Goal: Task Accomplishment & Management: Use online tool/utility

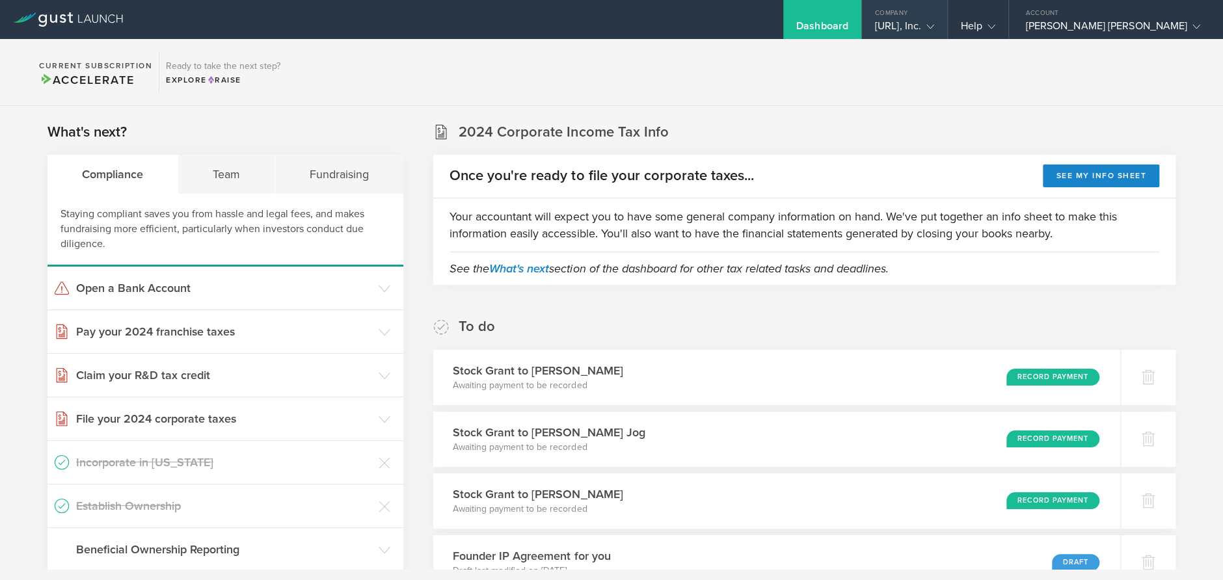
click at [934, 25] on gust-icon at bounding box center [927, 26] width 13 height 13
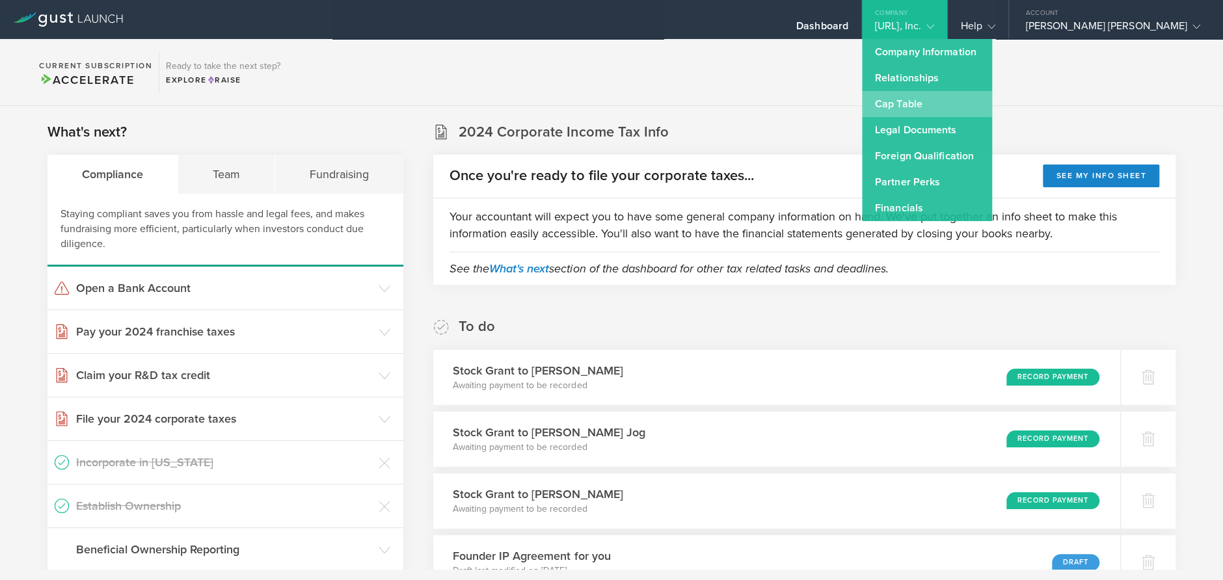
click at [967, 113] on link "Cap Table" at bounding box center [927, 104] width 130 height 26
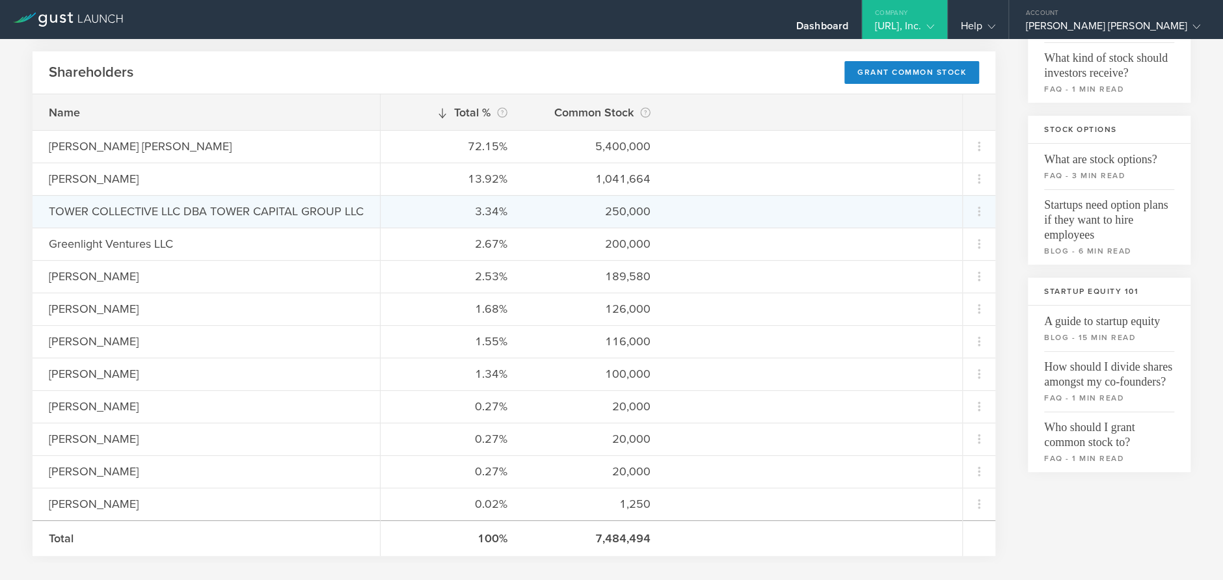
scroll to position [195, 0]
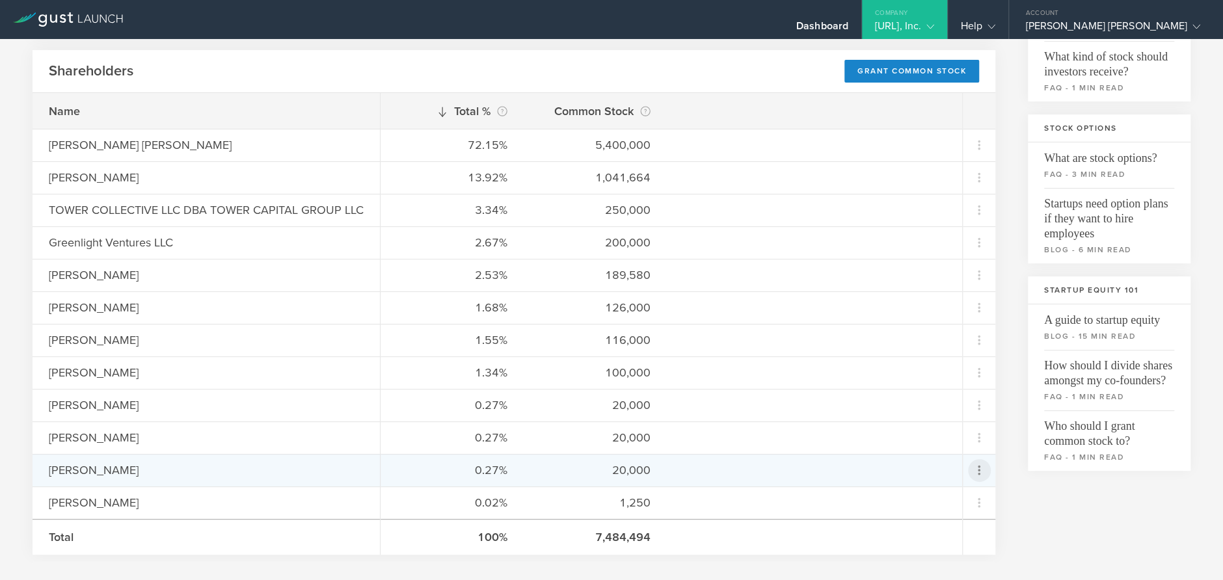
click at [971, 472] on icon at bounding box center [979, 471] width 16 height 16
click at [947, 533] on div "Repurchase stock" at bounding box center [928, 529] width 99 height 15
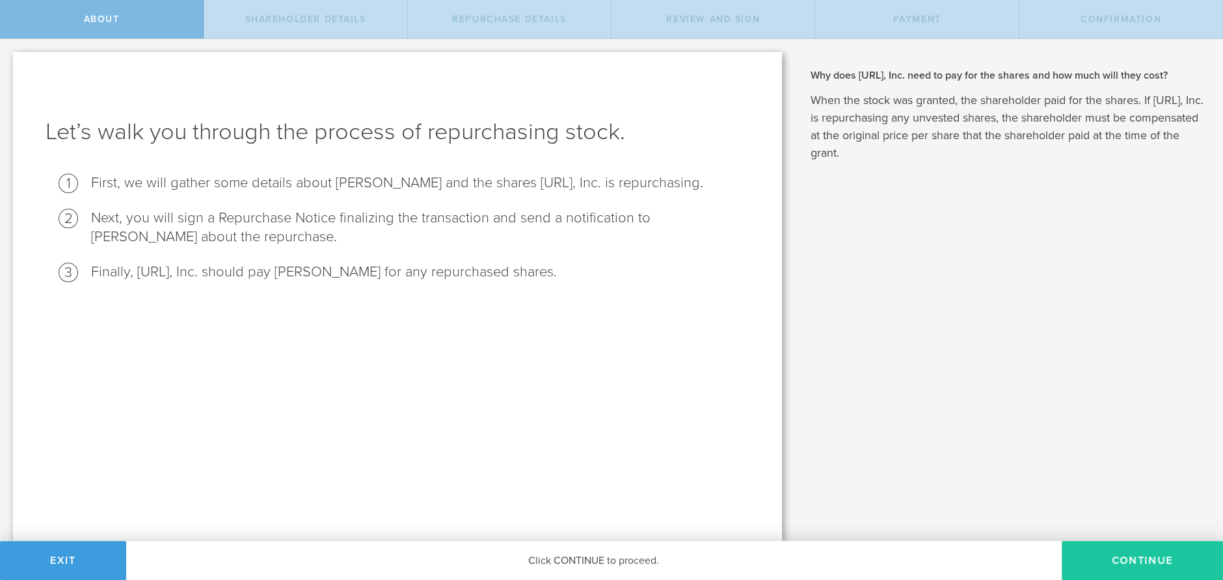
click at [1083, 565] on button "Continue" at bounding box center [1142, 560] width 161 height 39
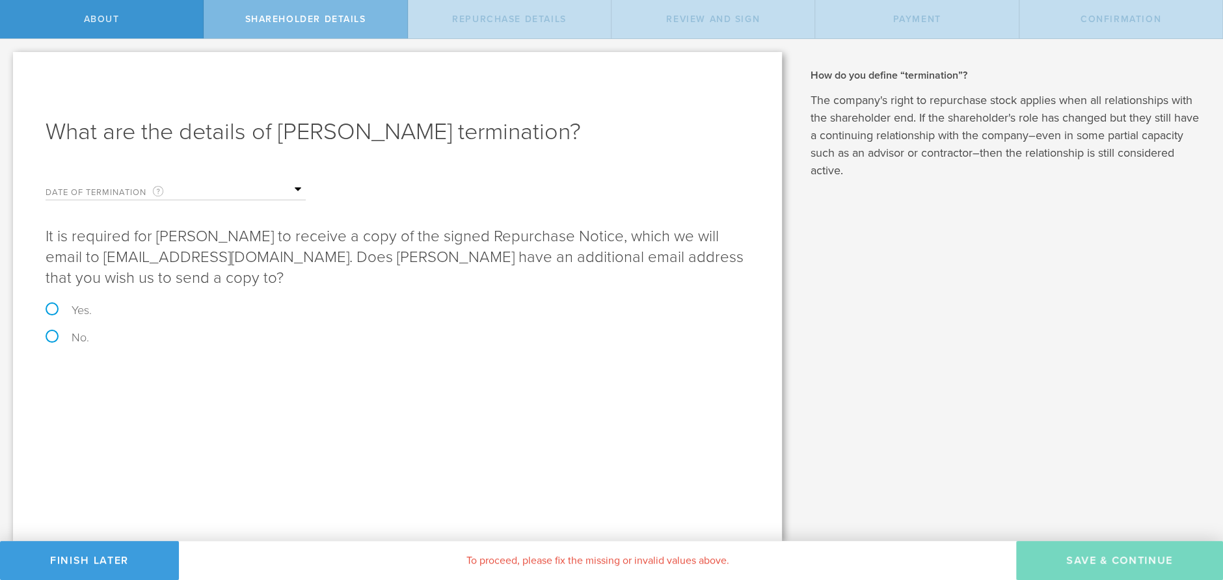
click at [293, 190] on input "text" at bounding box center [241, 190] width 130 height 20
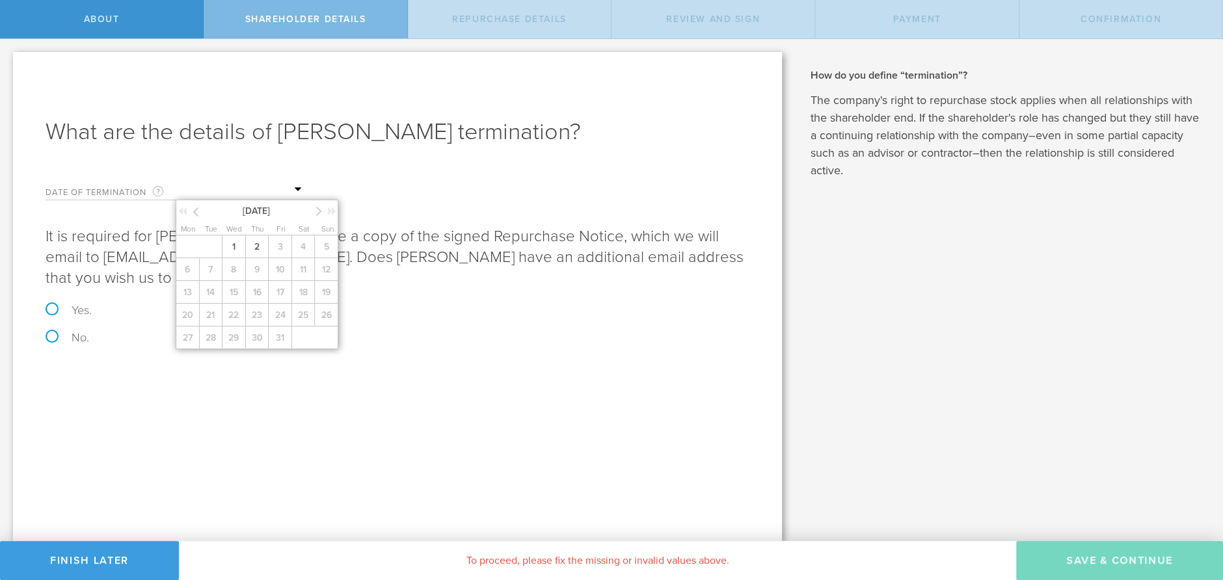
click at [197, 211] on icon at bounding box center [196, 212] width 6 height 16
click at [206, 337] on span "30" at bounding box center [211, 338] width 24 height 23
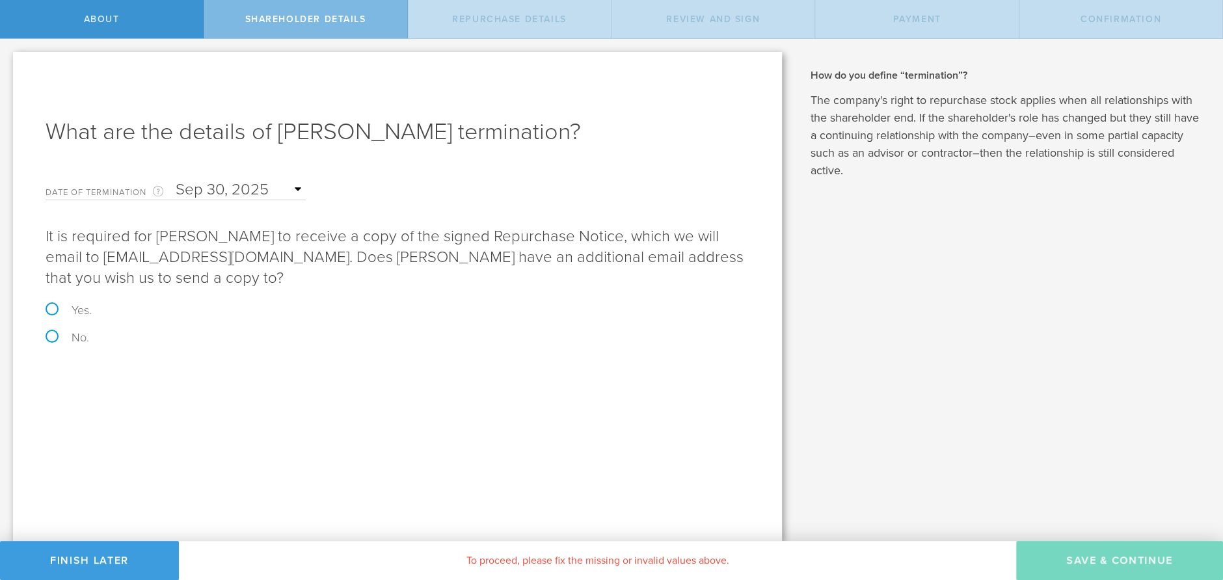
click at [47, 335] on label "No." at bounding box center [398, 338] width 704 height 12
click at [8, 66] on input "No." at bounding box center [4, 52] width 8 height 27
radio input "true"
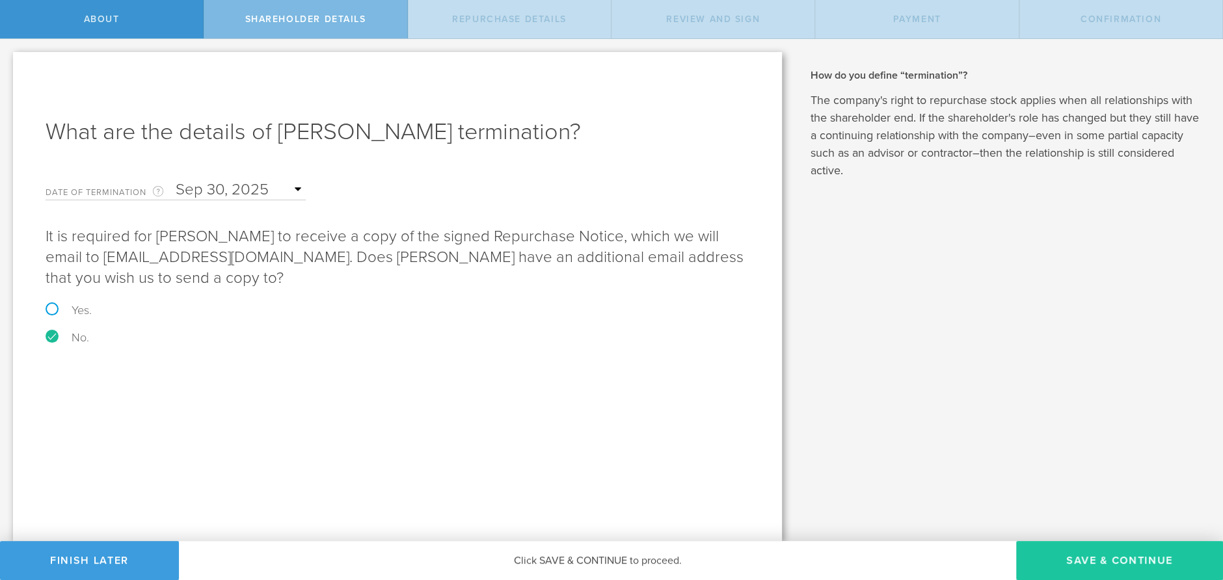
click at [1104, 565] on button "Save & Continue" at bounding box center [1119, 560] width 207 height 39
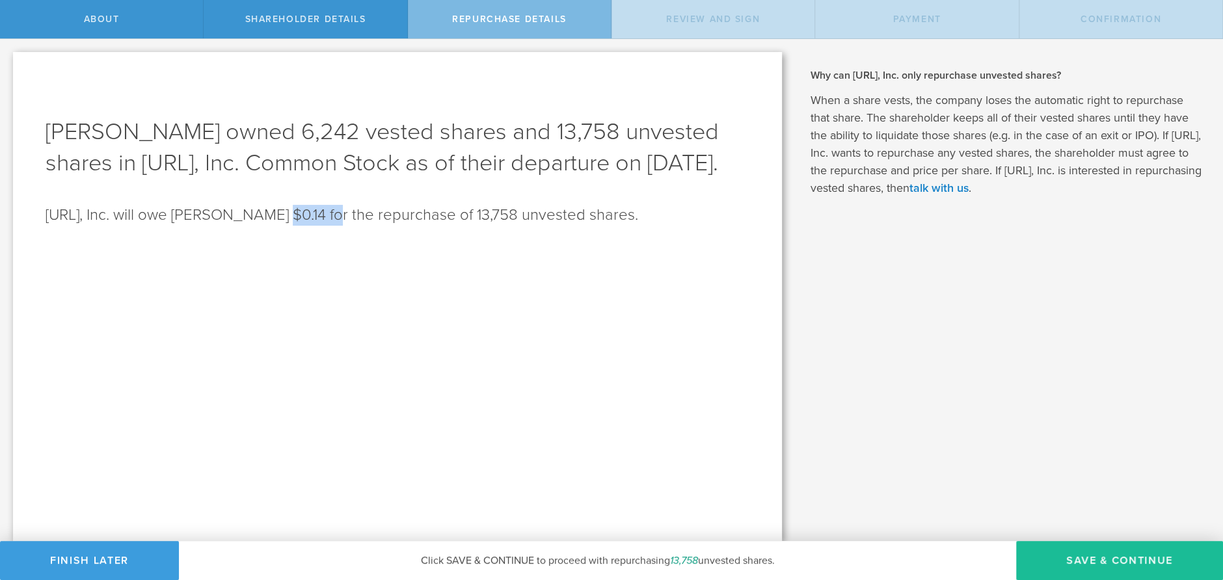
drag, startPoint x: 322, startPoint y: 247, endPoint x: 275, endPoint y: 245, distance: 46.9
click at [275, 226] on p "[URL], Inc. will owe [PERSON_NAME] $0.14 for the repurchase of 13,758 unvested …" at bounding box center [398, 215] width 704 height 21
drag, startPoint x: 44, startPoint y: 245, endPoint x: 642, endPoint y: 246, distance: 598.0
click at [642, 246] on div "[PERSON_NAME] owned 6,242 vested shares and 13,758 unvested shares in [URL], In…" at bounding box center [397, 296] width 769 height 489
copy p "[URL], Inc. will owe [PERSON_NAME] $0.14 for the repurchase of 13,758 unvested …"
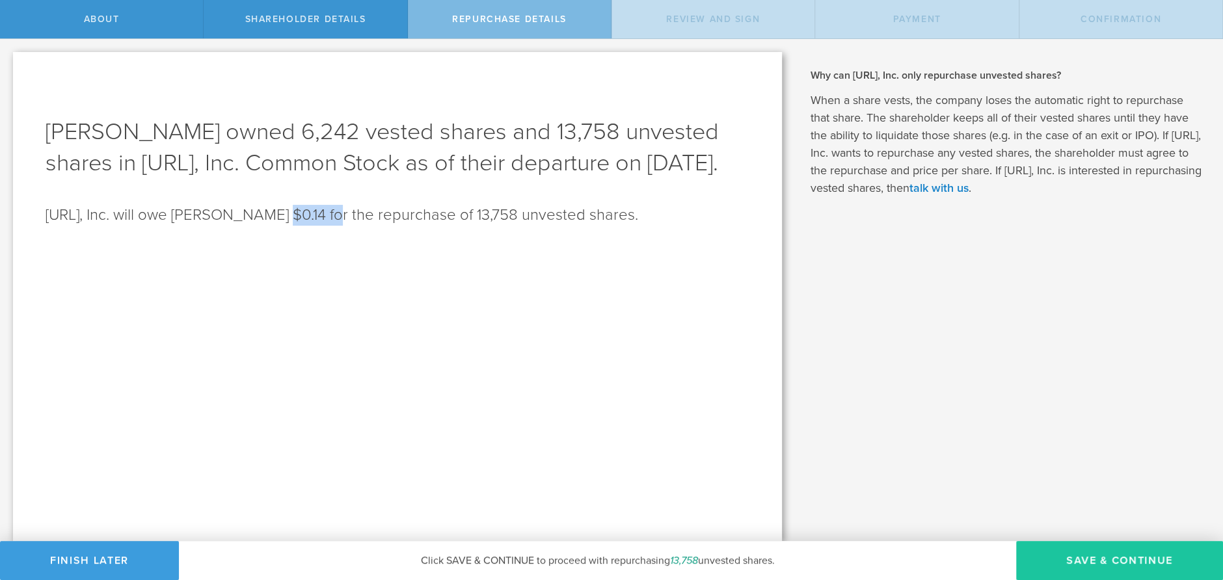
click at [1043, 554] on button "Save & Continue" at bounding box center [1119, 560] width 207 height 39
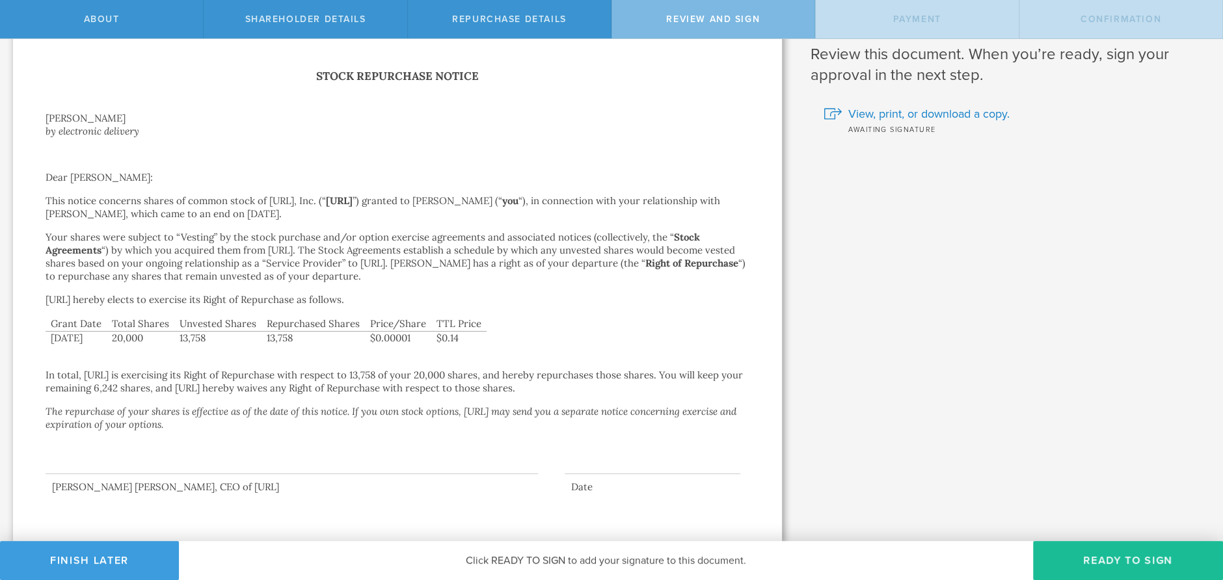
scroll to position [34, 0]
click at [1071, 554] on button "Ready to Sign" at bounding box center [1128, 560] width 190 height 39
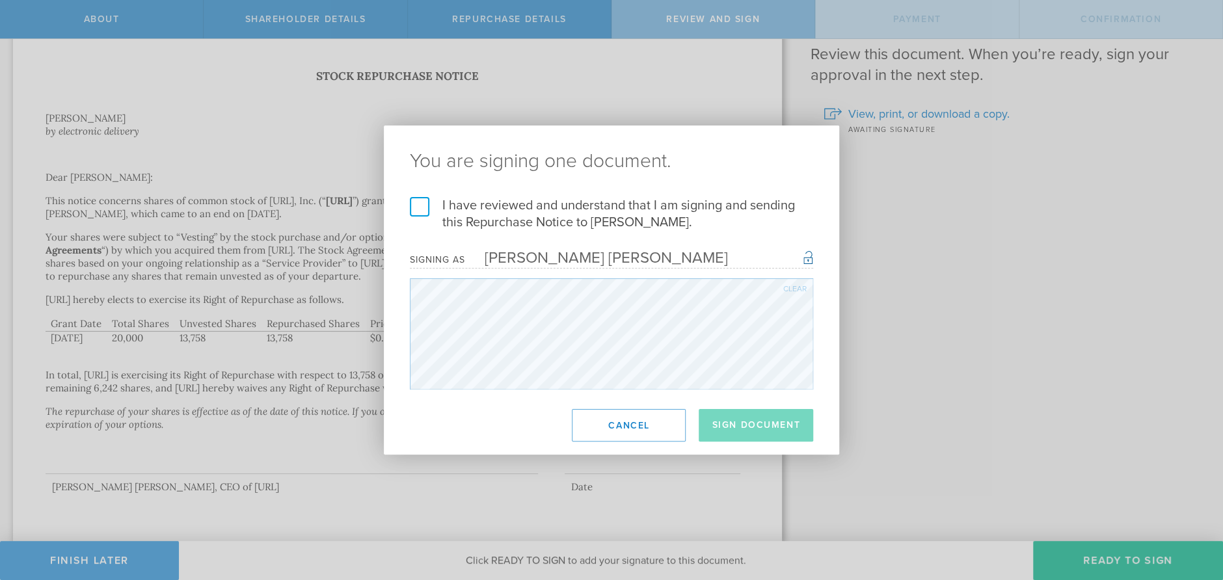
click at [413, 206] on label "I have reviewed and understand that I am signing and sending this Repurchase No…" at bounding box center [611, 214] width 403 height 34
click at [0, 0] on input "I have reviewed and understand that I am signing and sending this Repurchase No…" at bounding box center [0, 0] width 0 height 0
click at [748, 429] on button "Sign Document" at bounding box center [756, 425] width 115 height 33
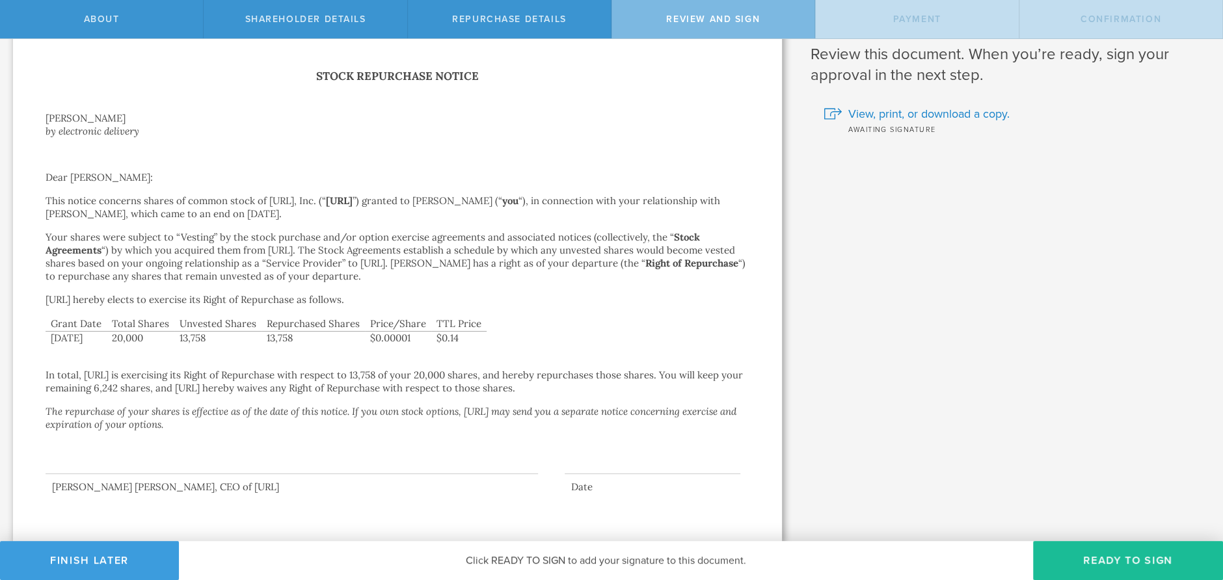
scroll to position [0, 0]
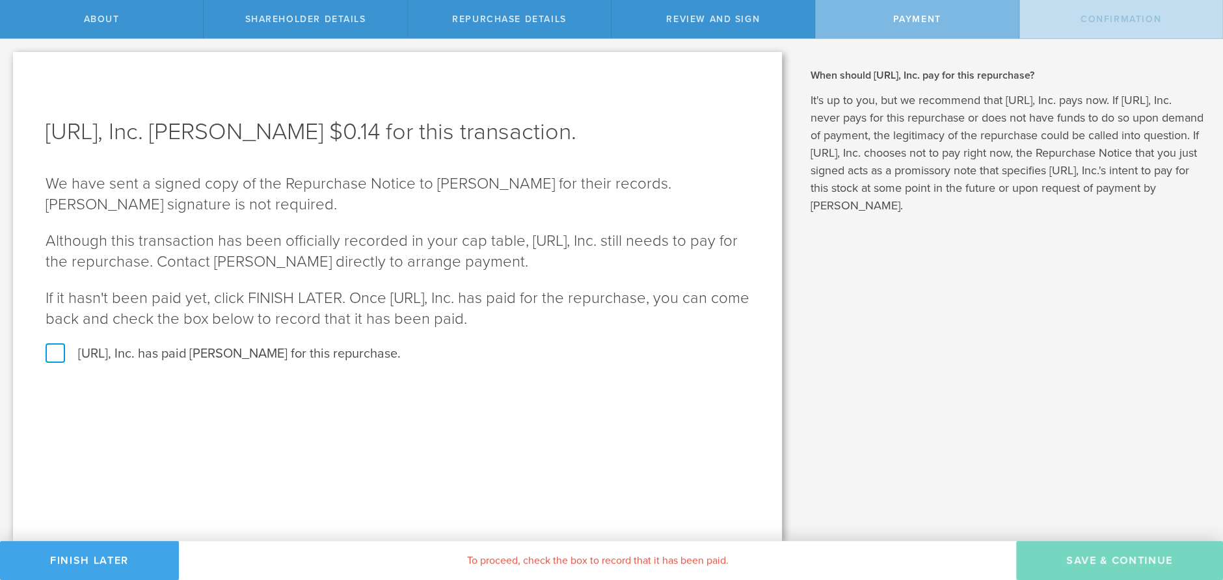
click at [135, 545] on button "Finish Later" at bounding box center [89, 560] width 179 height 39
